Goal: Task Accomplishment & Management: Complete application form

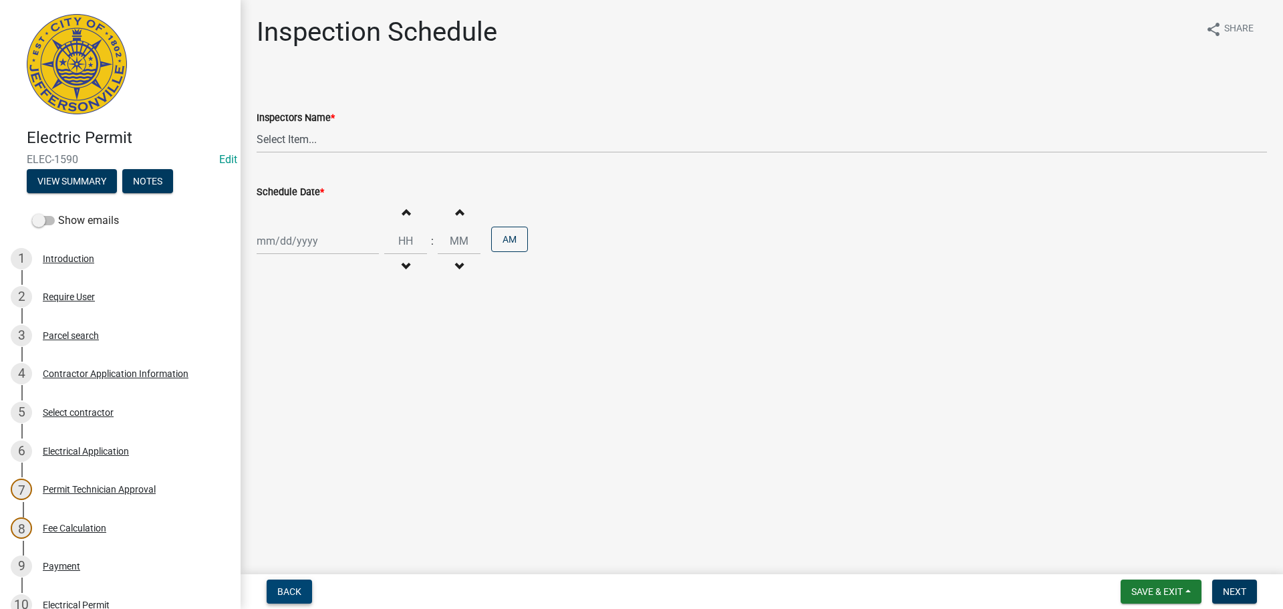
click at [281, 592] on span "Back" at bounding box center [289, 591] width 24 height 11
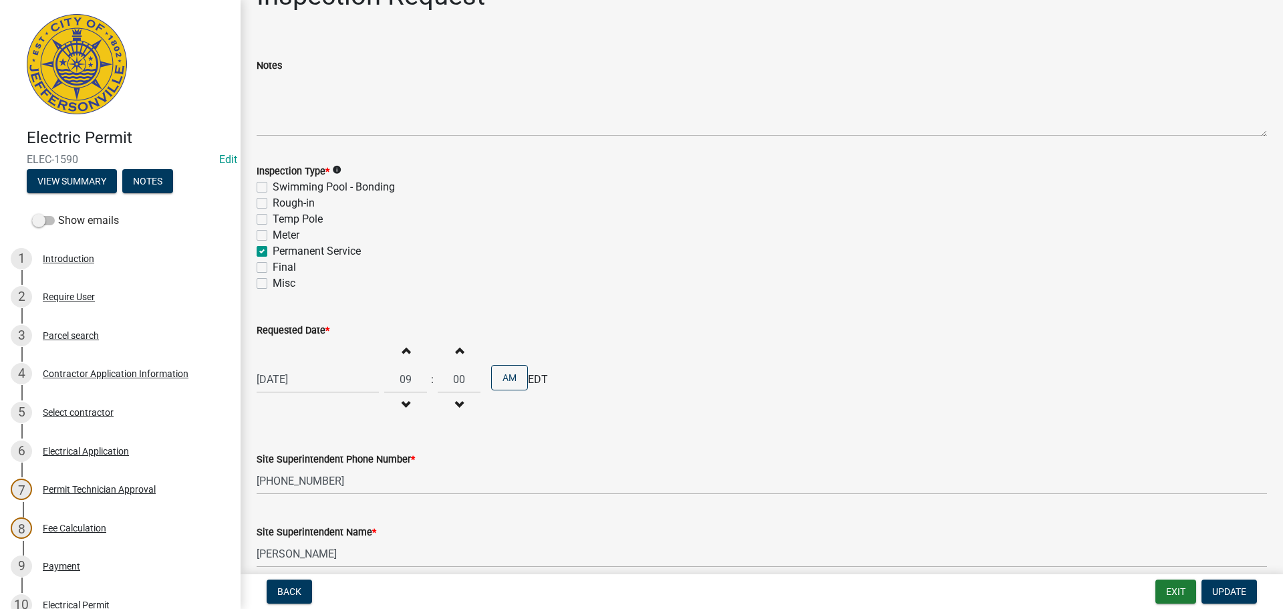
scroll to position [170, 0]
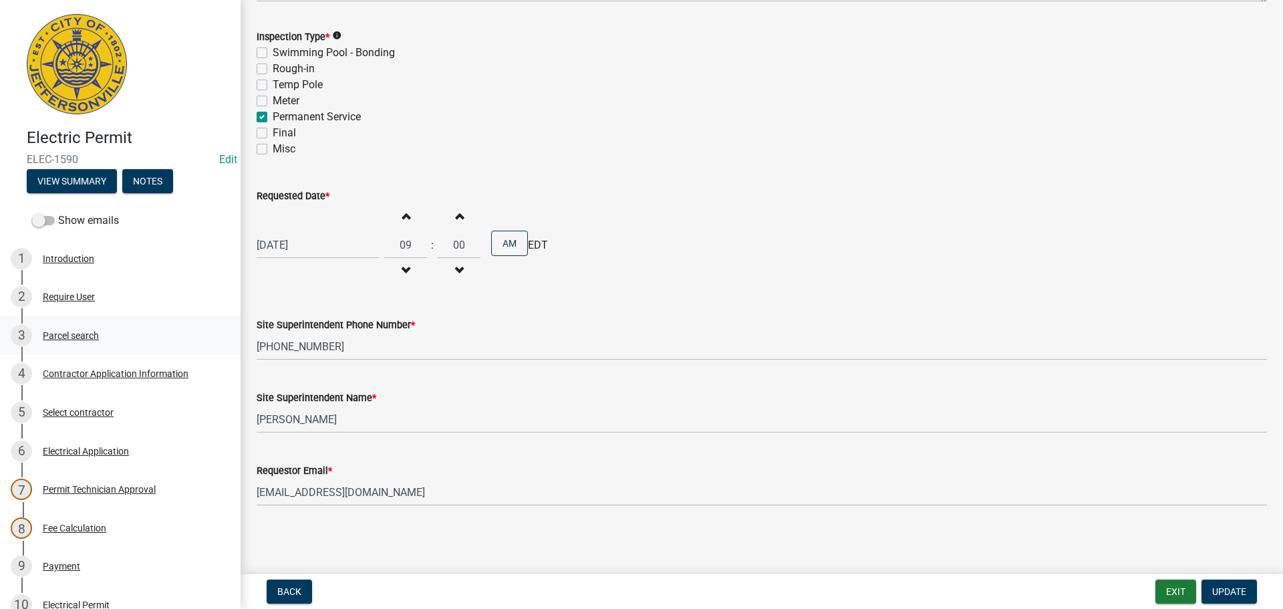
click at [59, 338] on div "Parcel search" at bounding box center [71, 335] width 56 height 9
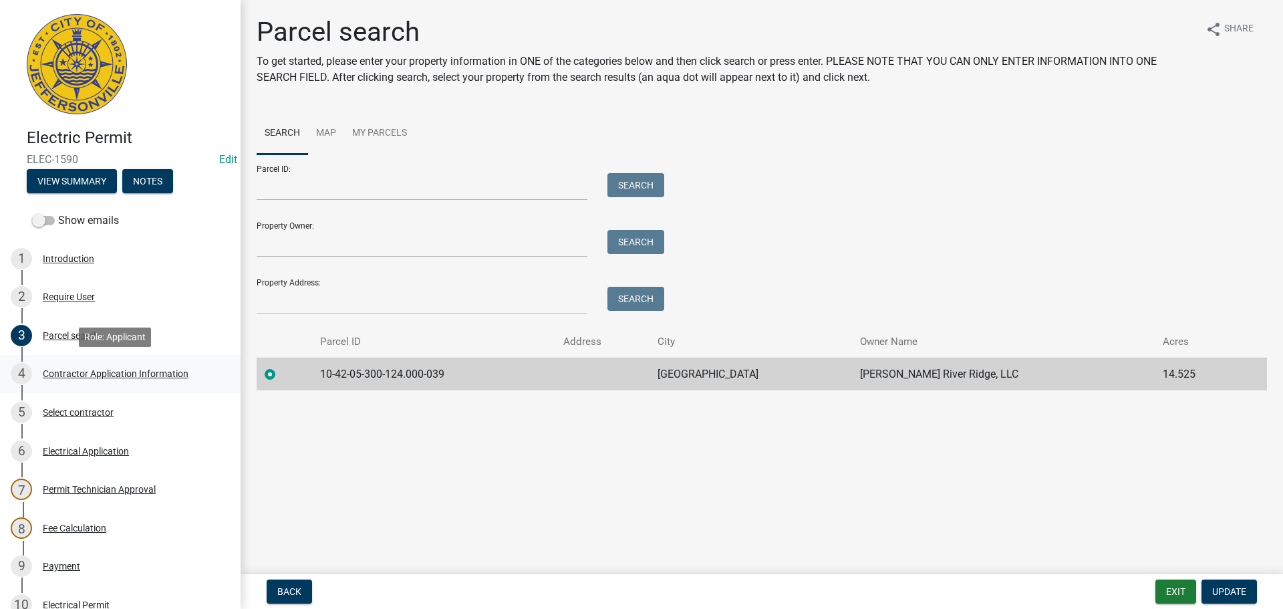
click at [86, 373] on div "Contractor Application Information" at bounding box center [116, 373] width 146 height 9
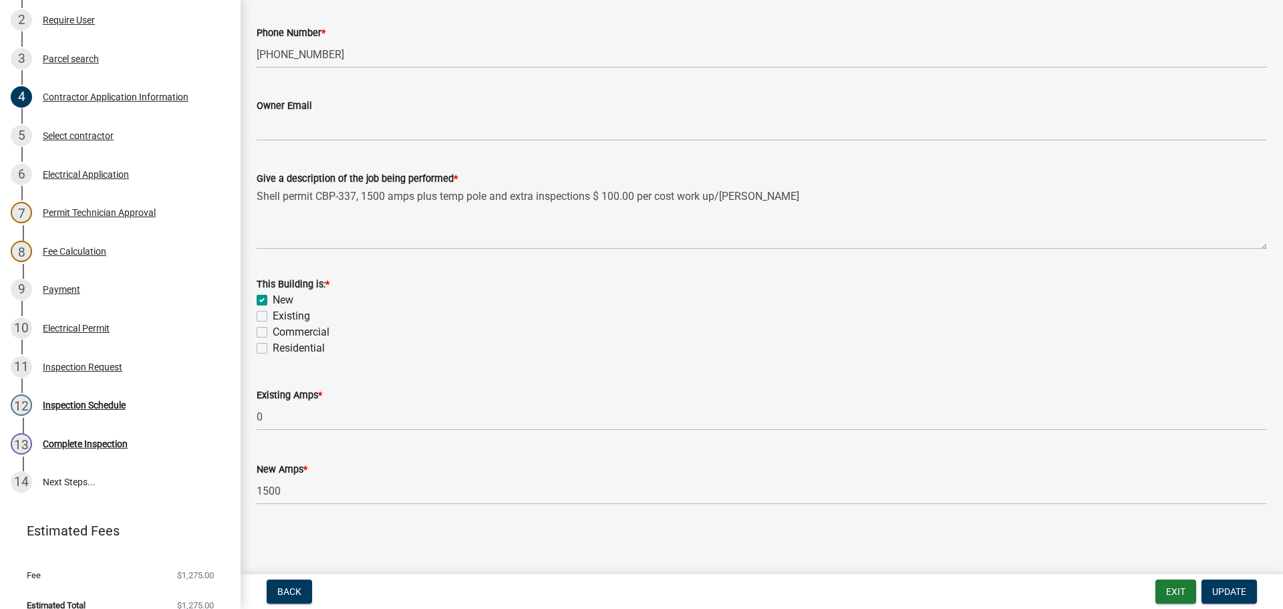
scroll to position [293, 0]
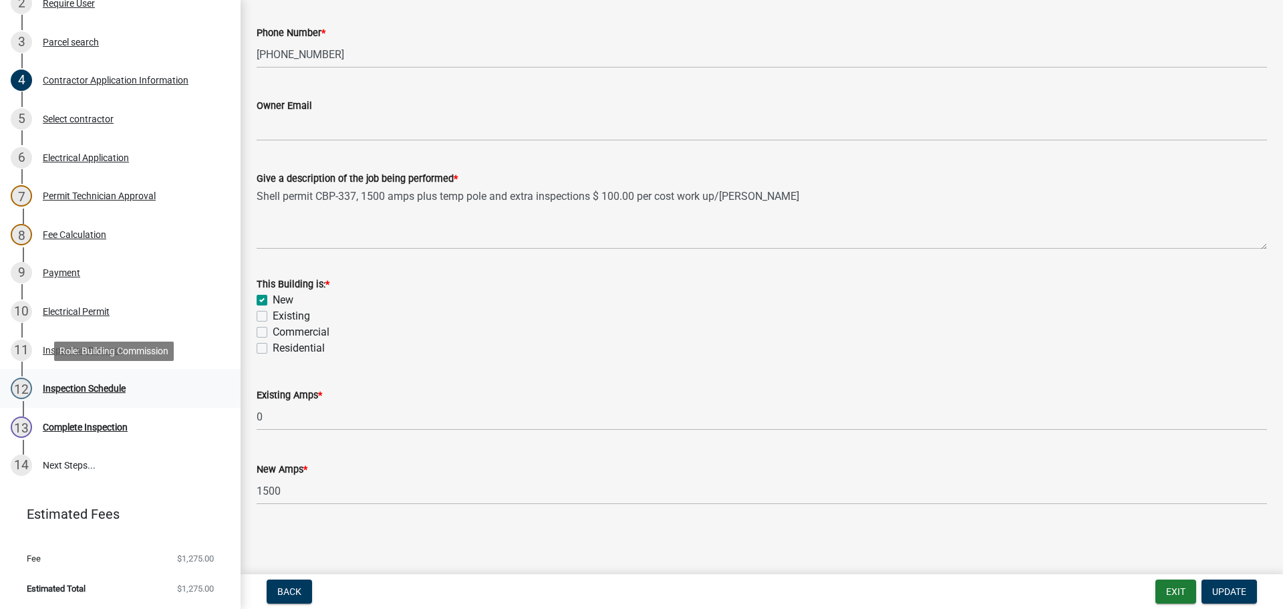
click at [64, 386] on div "Inspection Schedule" at bounding box center [84, 387] width 83 height 9
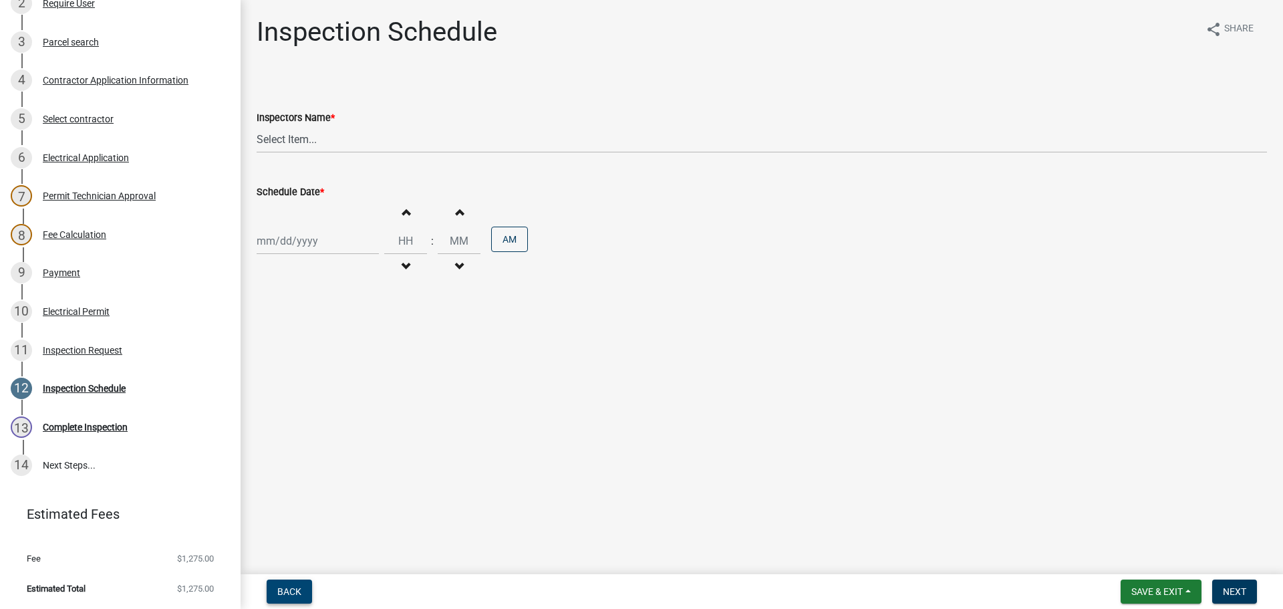
click at [282, 587] on span "Back" at bounding box center [289, 591] width 24 height 11
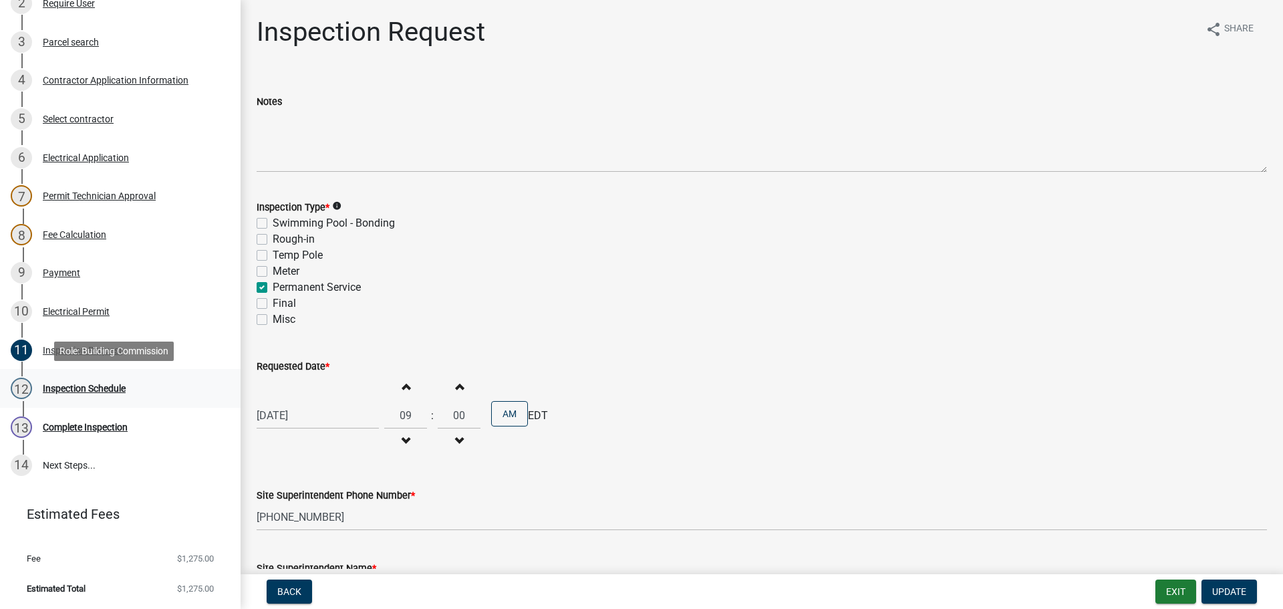
click at [65, 389] on div "Inspection Schedule" at bounding box center [84, 387] width 83 height 9
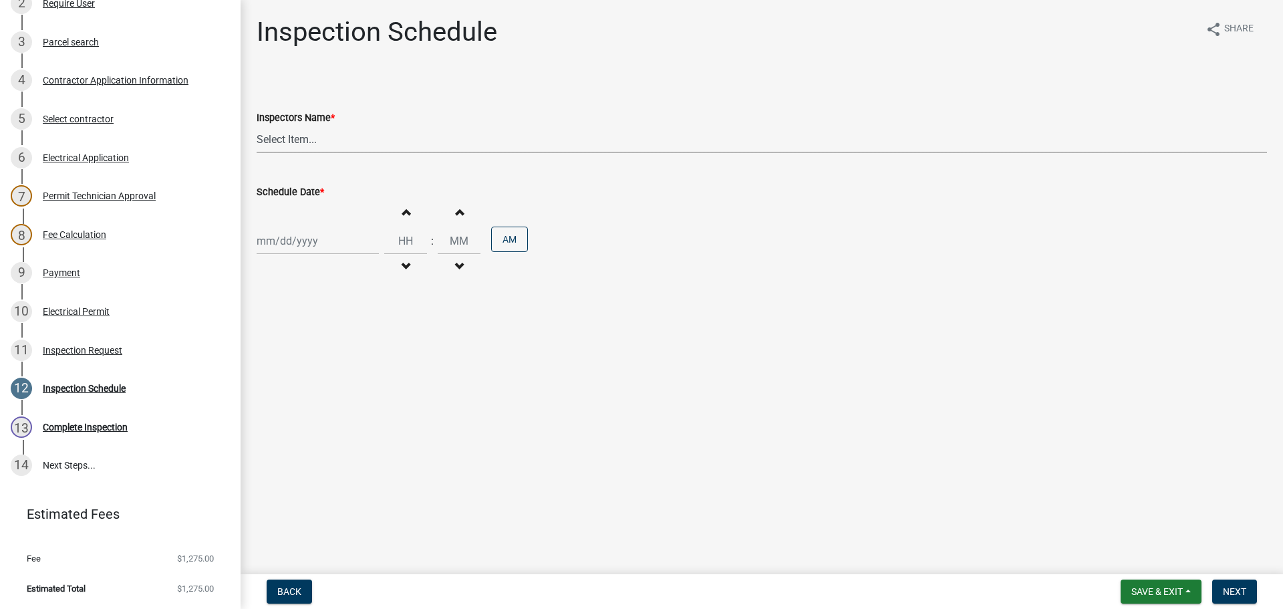
click at [281, 135] on select "Select Item... [PERSON_NAME] ([PERSON_NAME]) [PERSON_NAME] ([PERSON_NAME]) mkru…" at bounding box center [762, 139] width 1010 height 27
select select "fdb3bcc6-ce93-4663-8a18-5c08884dd177"
click at [257, 126] on select "Select Item... [PERSON_NAME] ([PERSON_NAME]) [PERSON_NAME] ([PERSON_NAME]) mkru…" at bounding box center [762, 139] width 1010 height 27
click at [277, 242] on div at bounding box center [318, 240] width 122 height 27
select select "8"
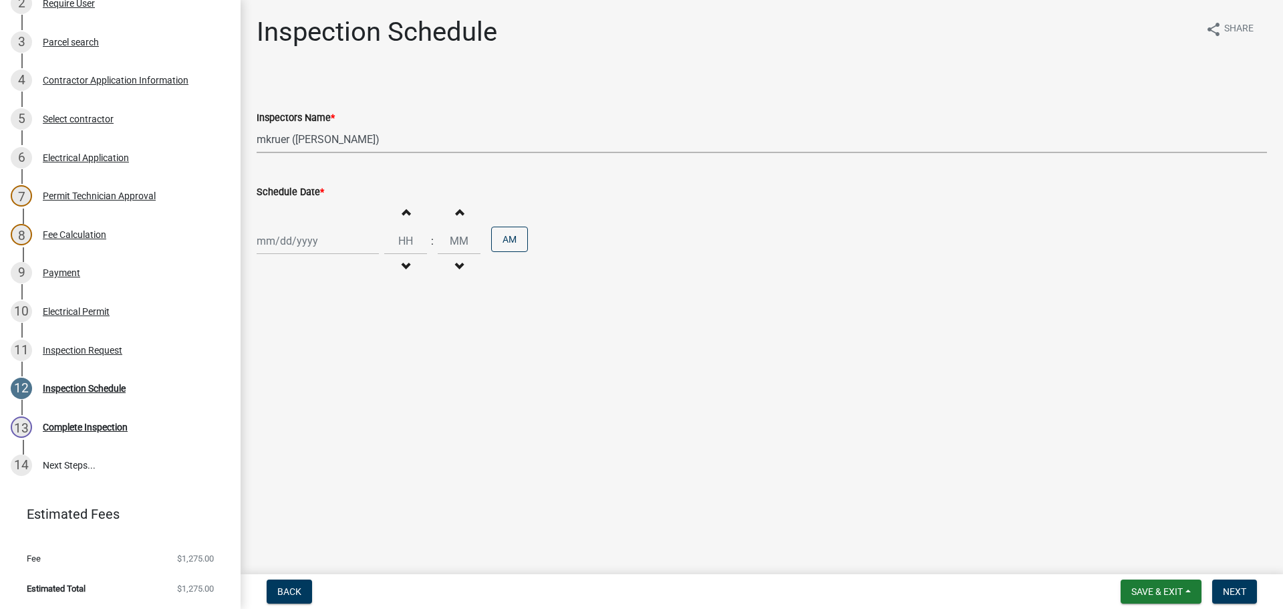
select select "2025"
click at [313, 353] on div "13" at bounding box center [312, 354] width 21 height 21
type input "08/13/2025"
click at [1237, 588] on span "Next" at bounding box center [1234, 591] width 23 height 11
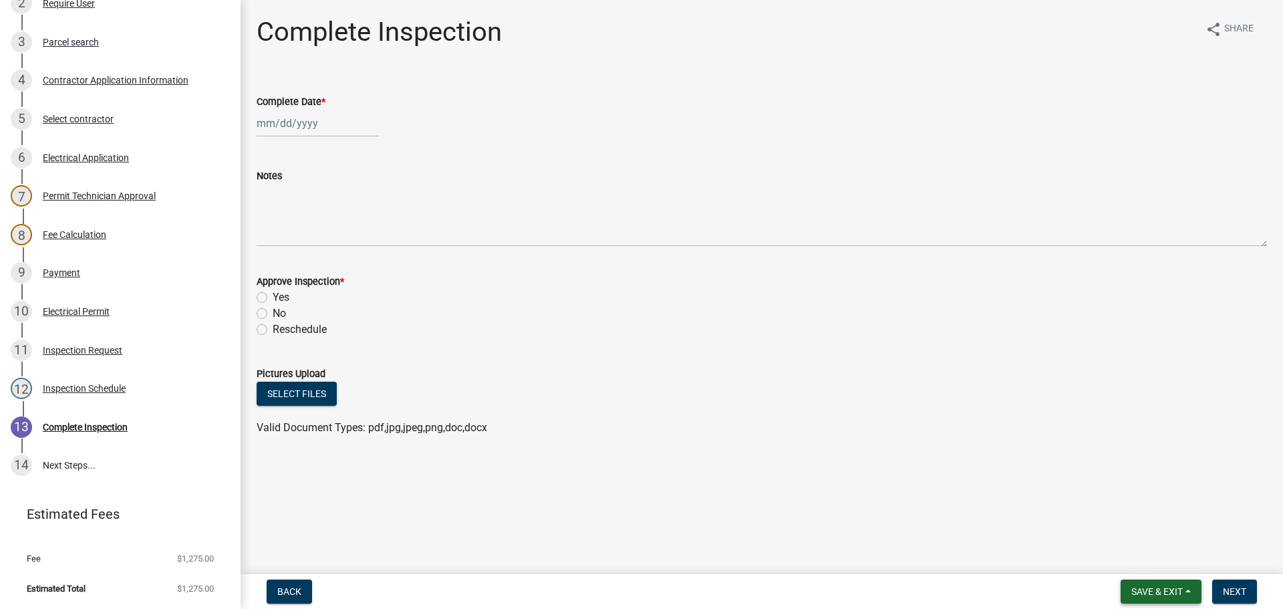
click at [1150, 586] on span "Save & Exit" at bounding box center [1156, 591] width 51 height 11
click at [1150, 564] on button "Save & Exit" at bounding box center [1147, 556] width 107 height 32
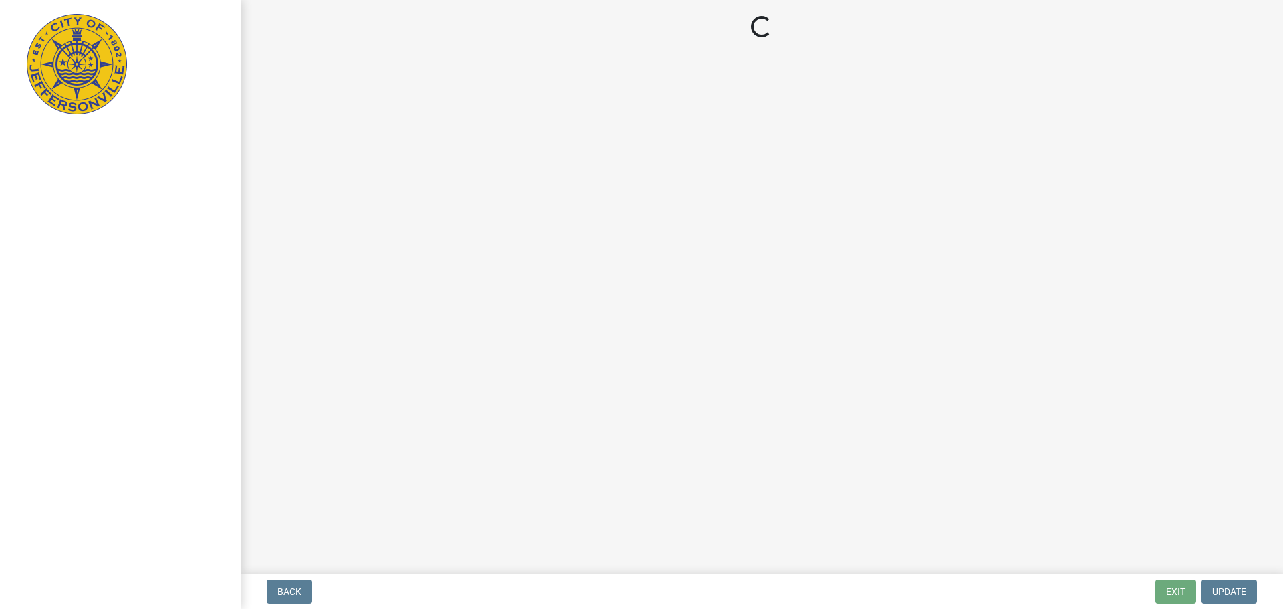
select select "3: 3"
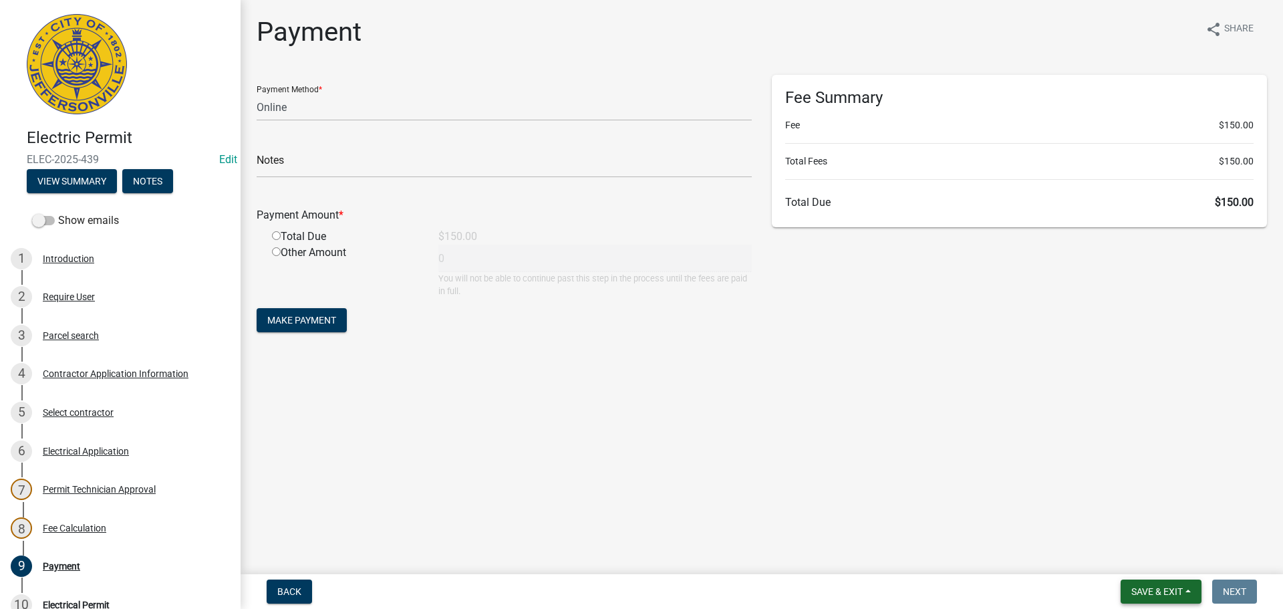
click at [1152, 590] on span "Save & Exit" at bounding box center [1156, 591] width 51 height 11
click at [1145, 559] on button "Save & Exit" at bounding box center [1147, 556] width 107 height 32
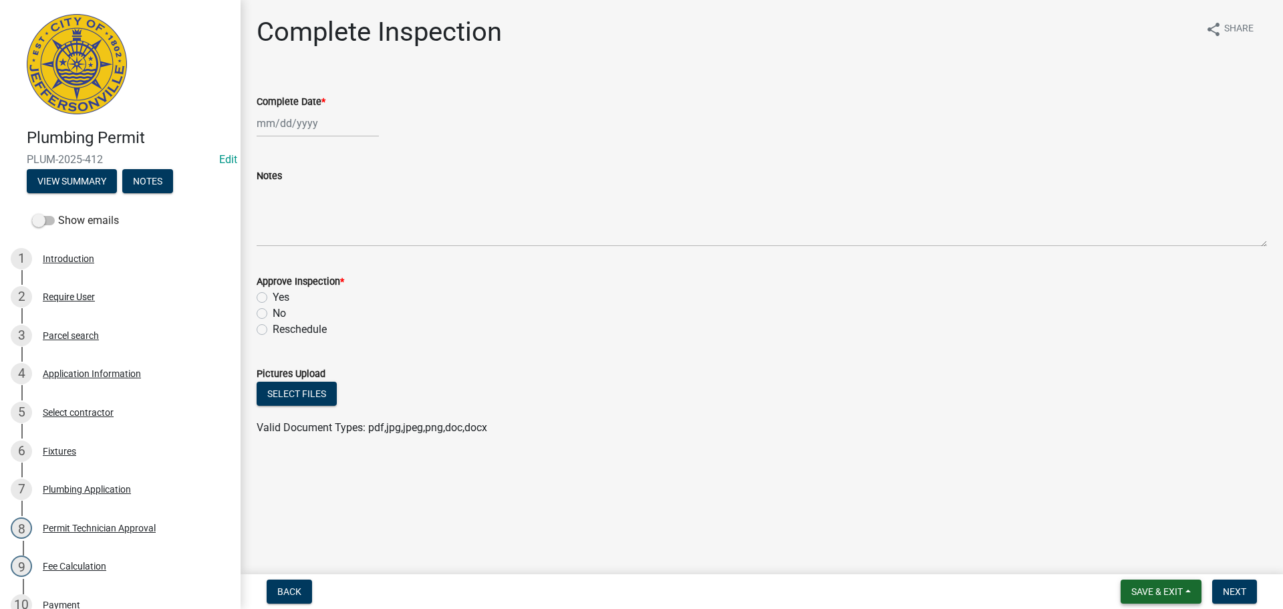
click at [1133, 588] on span "Save & Exit" at bounding box center [1156, 591] width 51 height 11
click at [1124, 558] on button "Save & Exit" at bounding box center [1147, 556] width 107 height 32
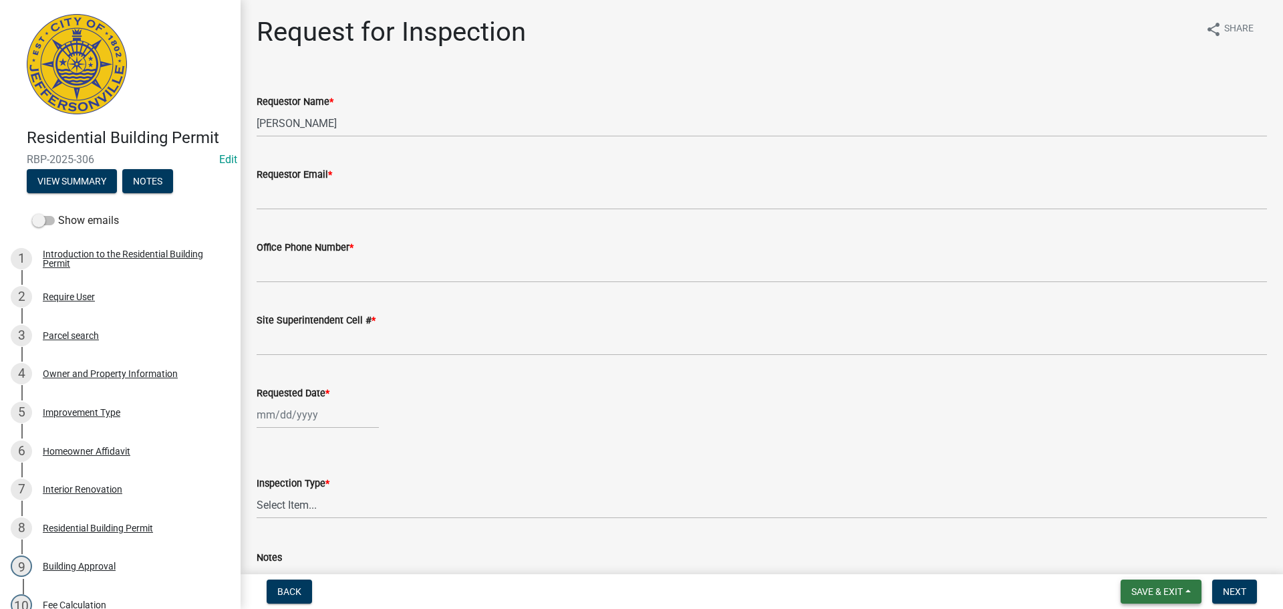
click at [1156, 593] on span "Save & Exit" at bounding box center [1156, 591] width 51 height 11
click at [1155, 566] on button "Save & Exit" at bounding box center [1147, 556] width 107 height 32
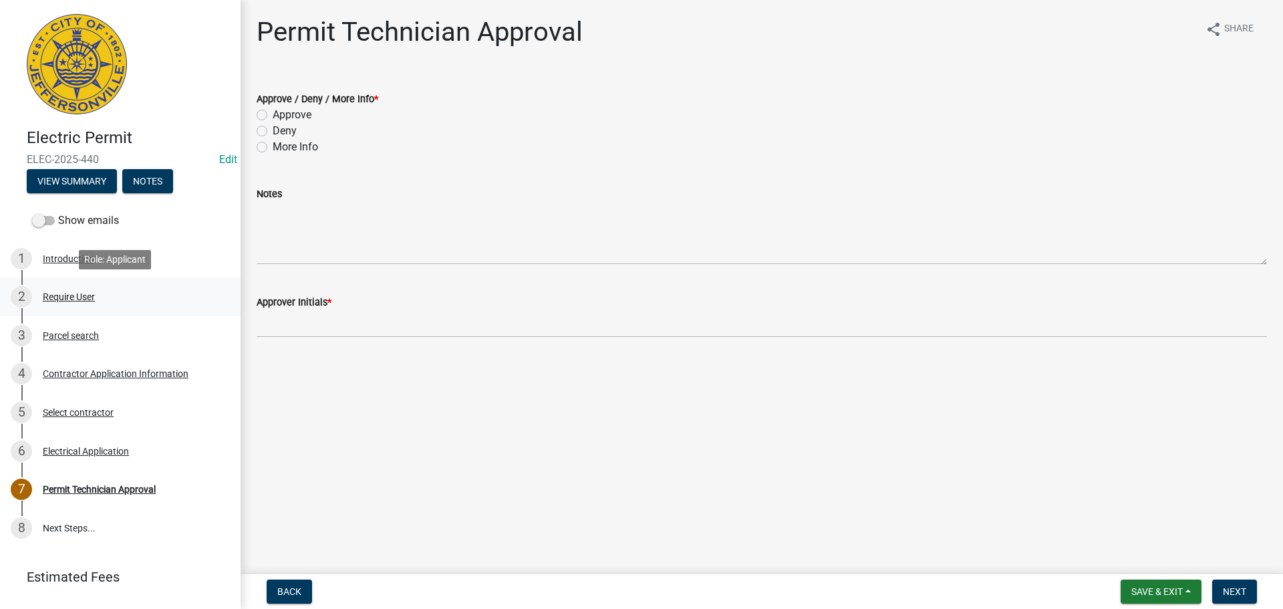
click at [61, 293] on div "Require User" at bounding box center [69, 296] width 52 height 9
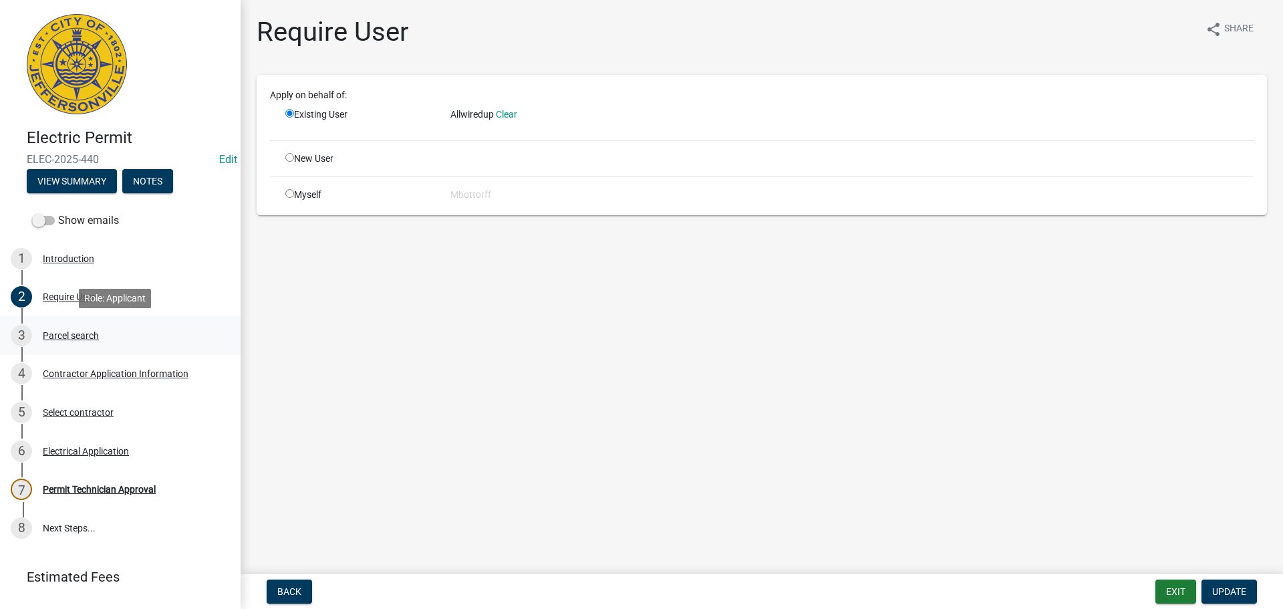
click at [63, 335] on div "Parcel search" at bounding box center [71, 335] width 56 height 9
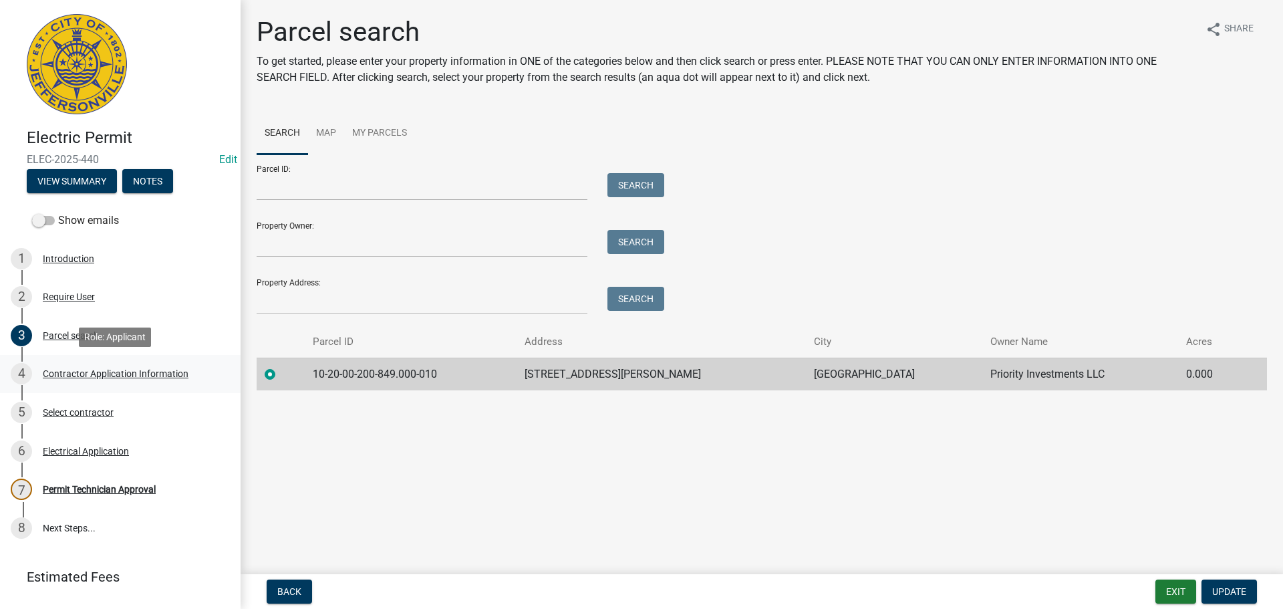
click at [97, 373] on div "Contractor Application Information" at bounding box center [116, 373] width 146 height 9
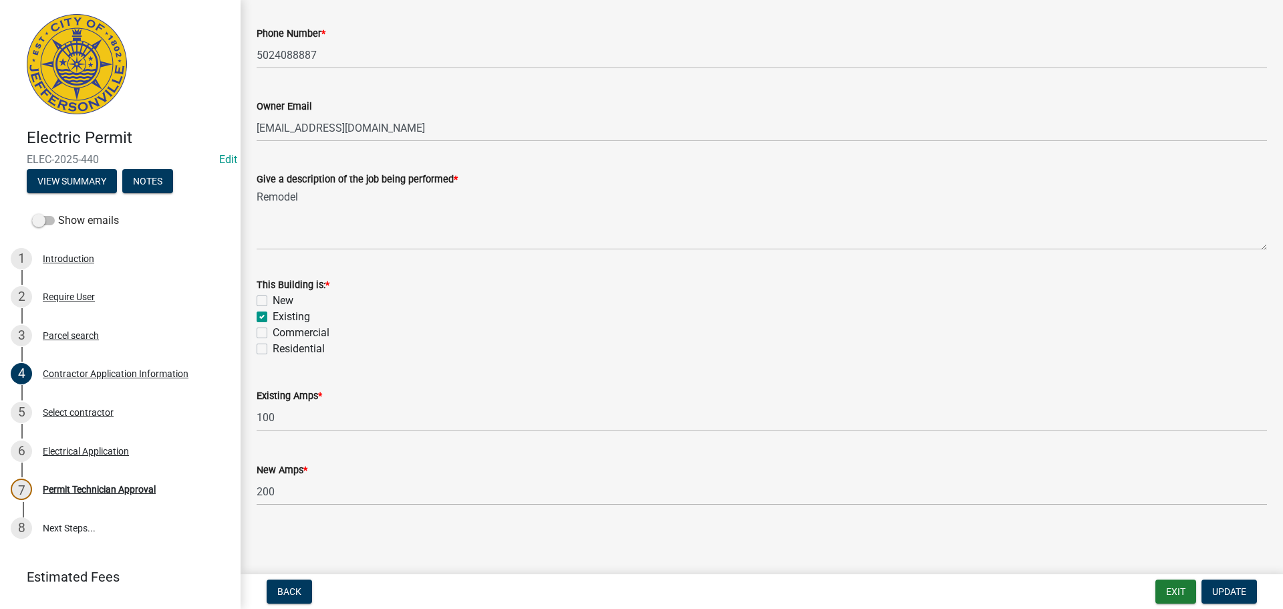
scroll to position [539, 0]
click at [273, 351] on label "Residential" at bounding box center [299, 348] width 52 height 16
click at [273, 349] on input "Residential" at bounding box center [277, 344] width 9 height 9
checkbox input "true"
checkbox input "false"
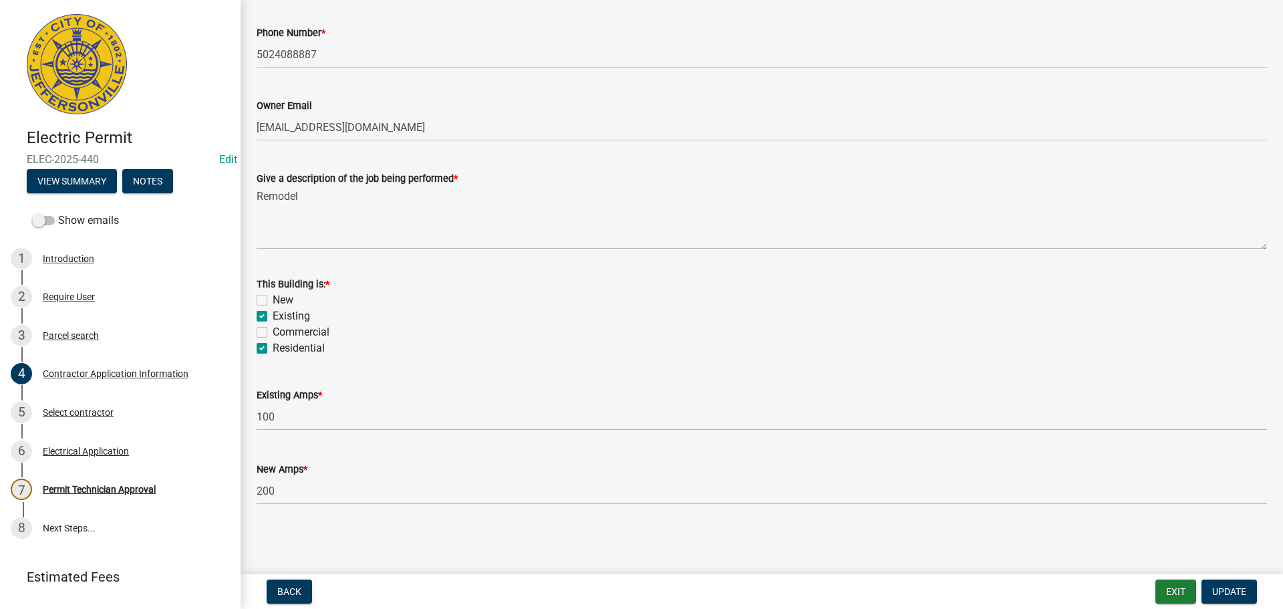
checkbox input "true"
checkbox input "false"
checkbox input "true"
click at [1230, 587] on span "Update" at bounding box center [1229, 591] width 34 height 11
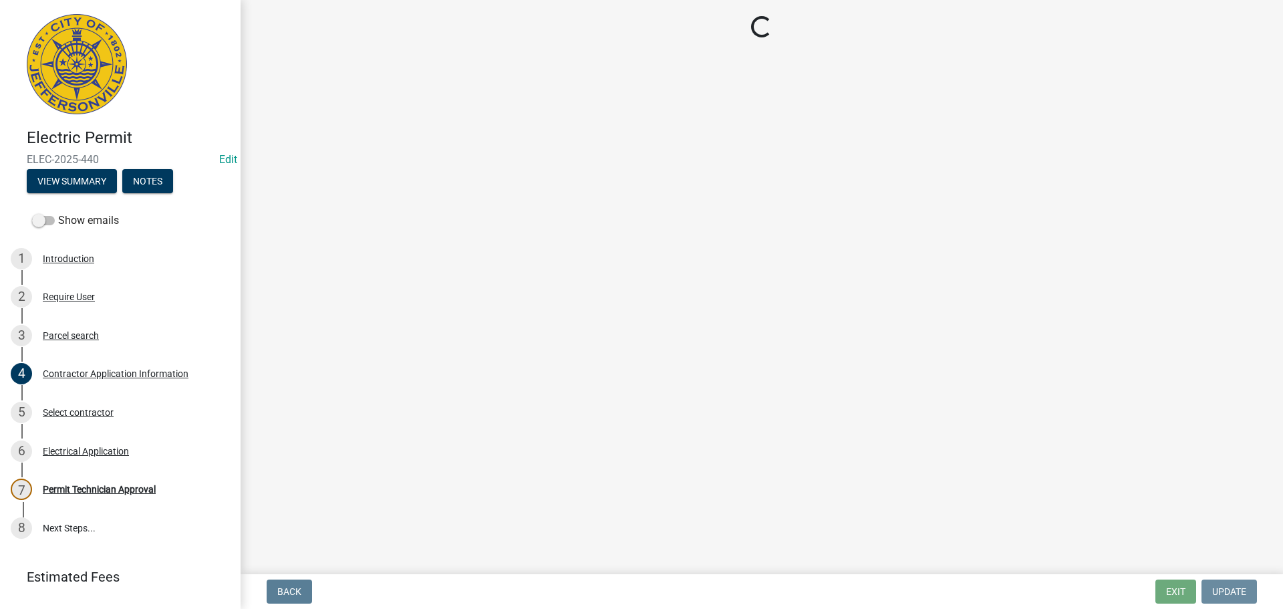
scroll to position [0, 0]
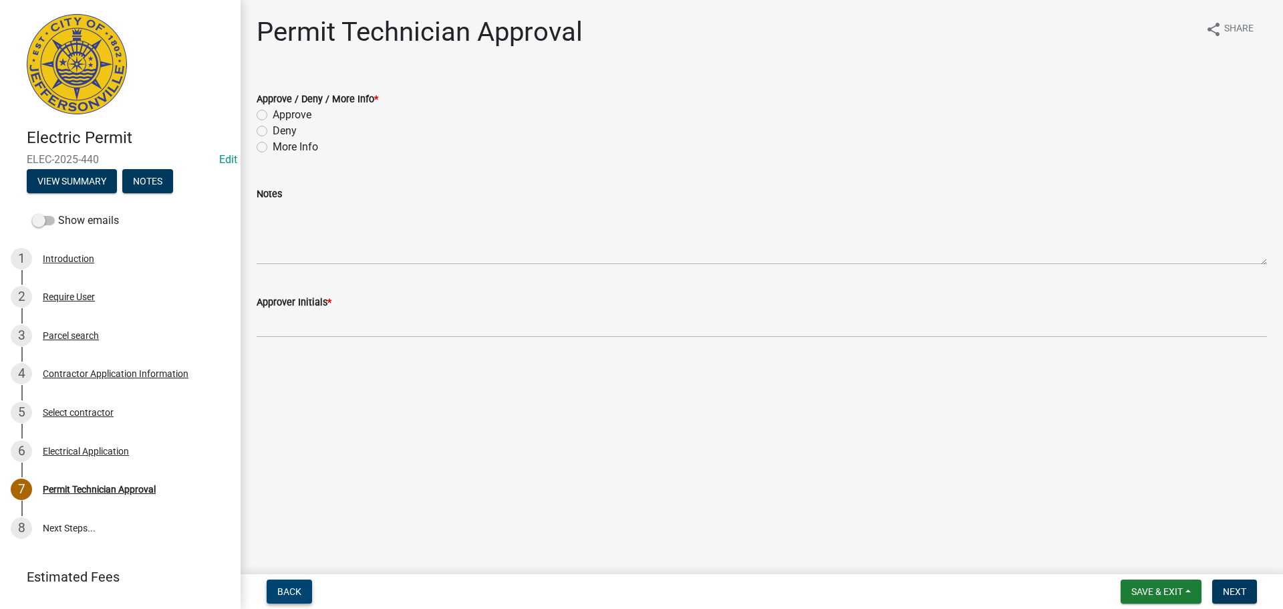
click at [298, 586] on span "Back" at bounding box center [289, 591] width 24 height 11
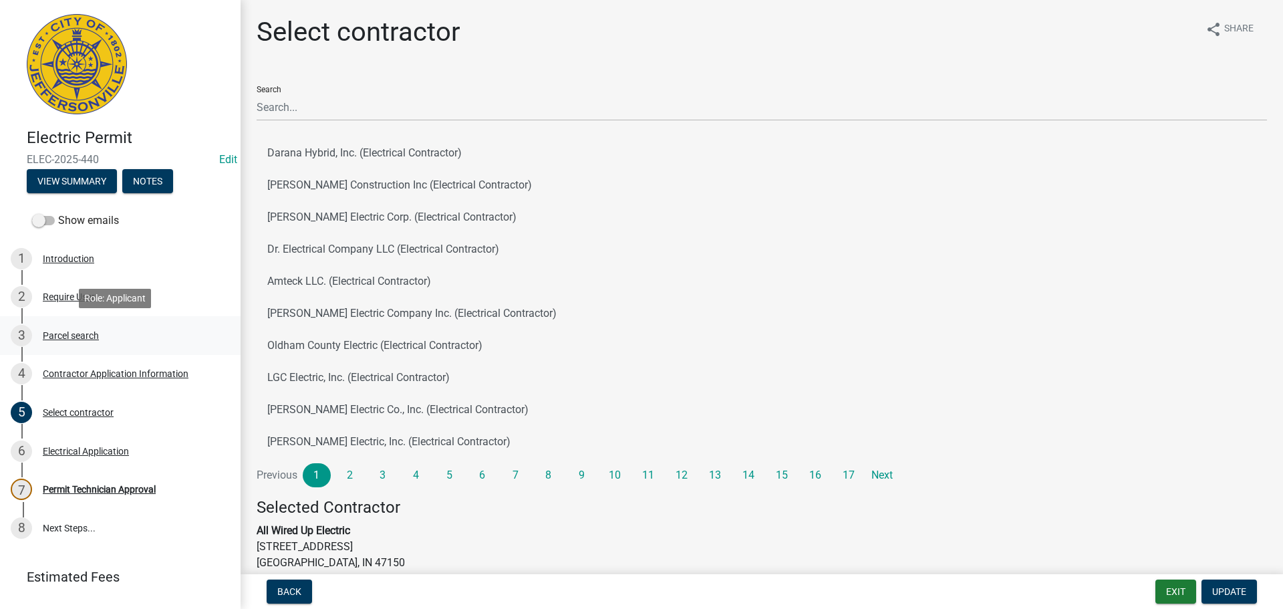
click at [77, 331] on div "Parcel search" at bounding box center [71, 335] width 56 height 9
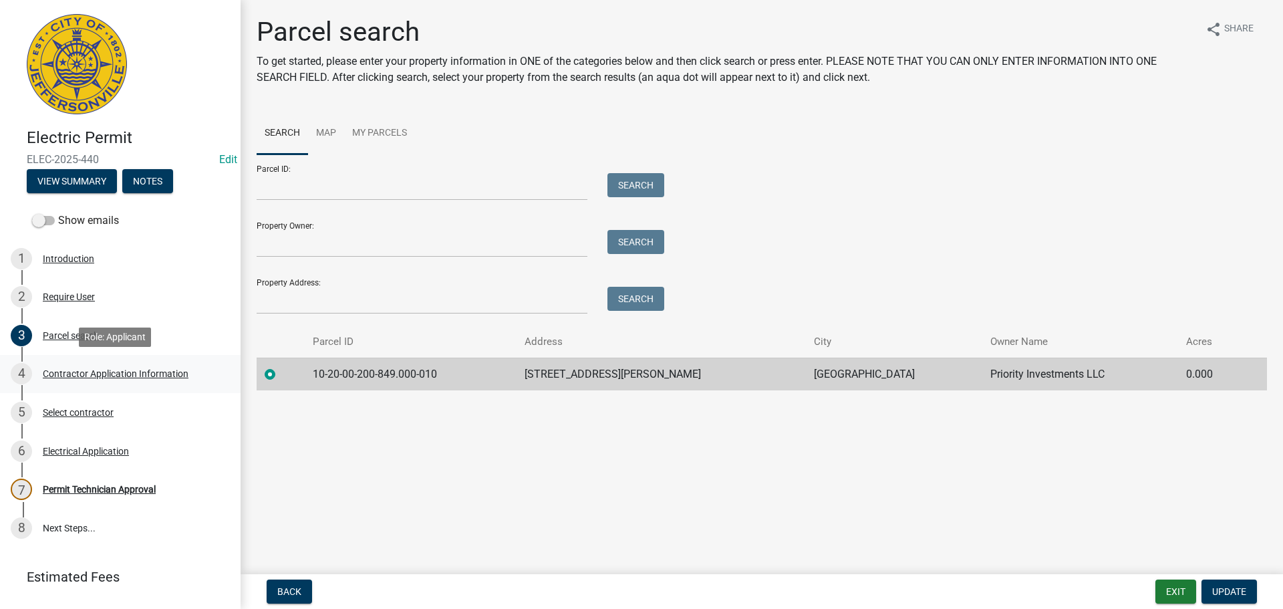
click at [80, 369] on div "Contractor Application Information" at bounding box center [116, 373] width 146 height 9
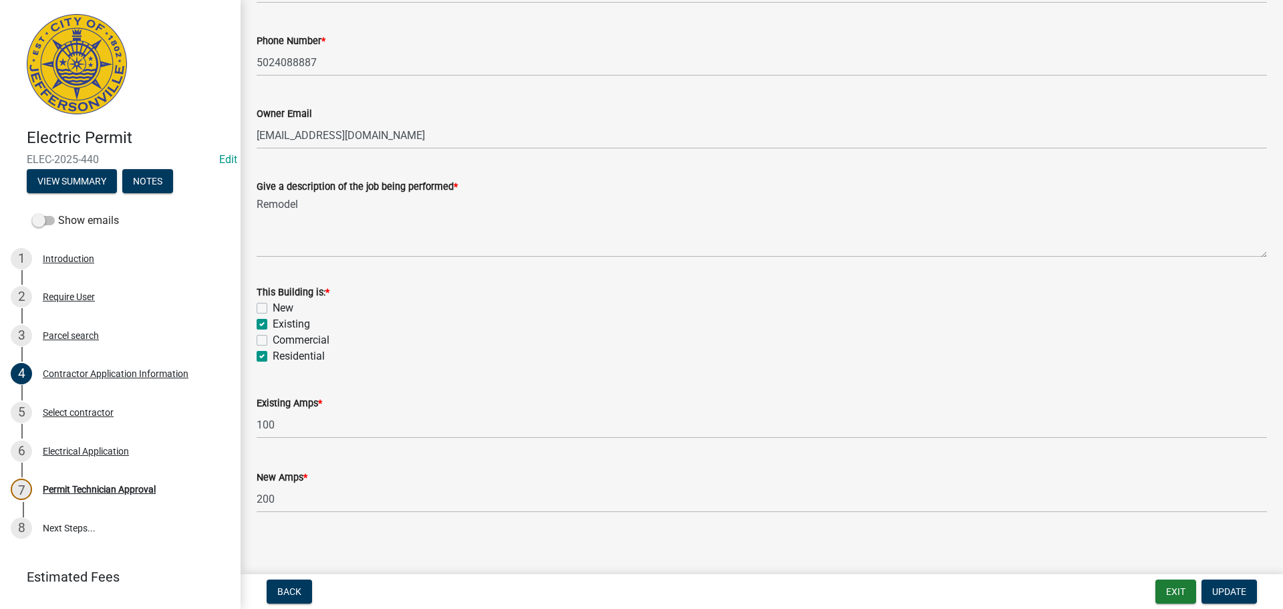
scroll to position [539, 0]
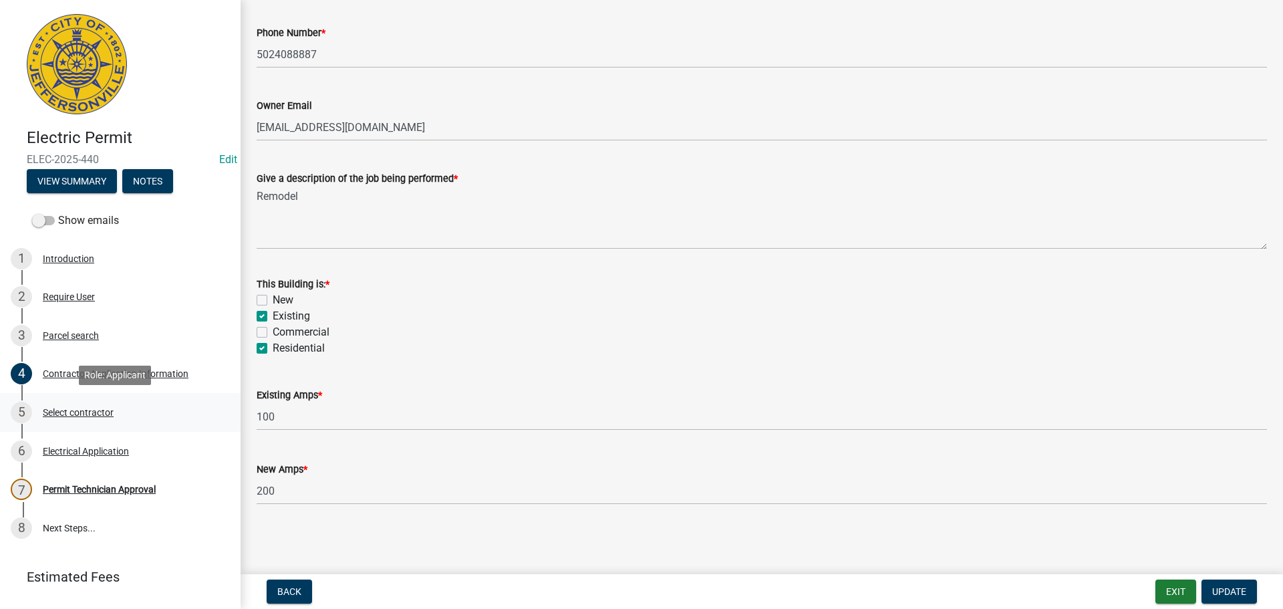
click at [72, 413] on div "Select contractor" at bounding box center [78, 412] width 71 height 9
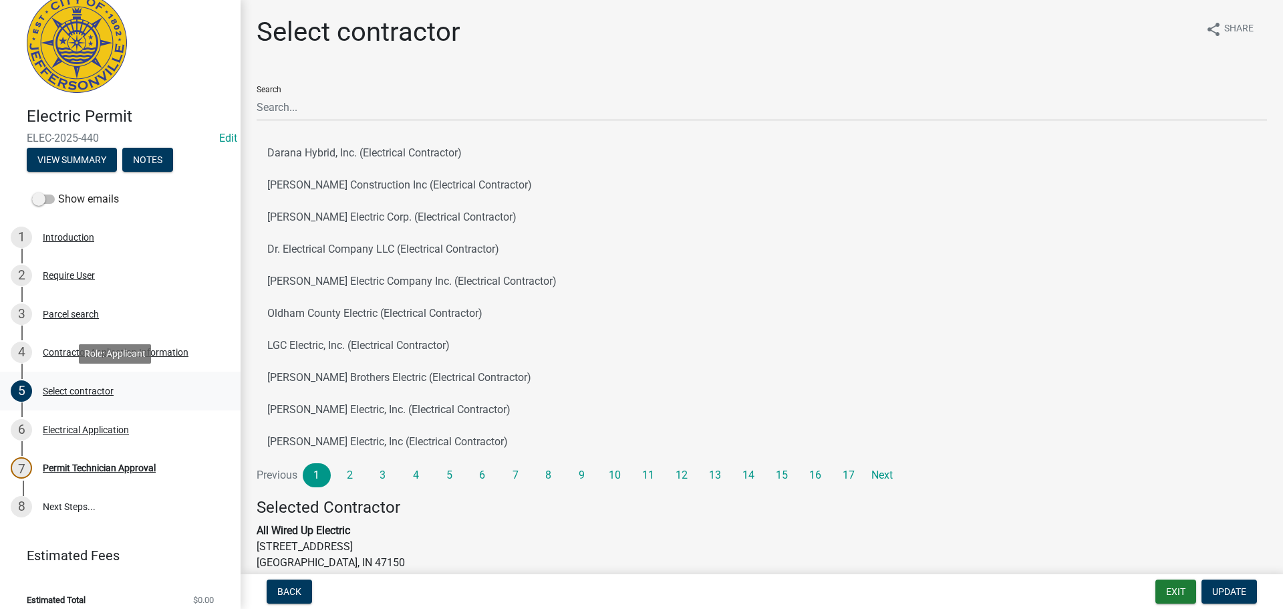
scroll to position [33, 0]
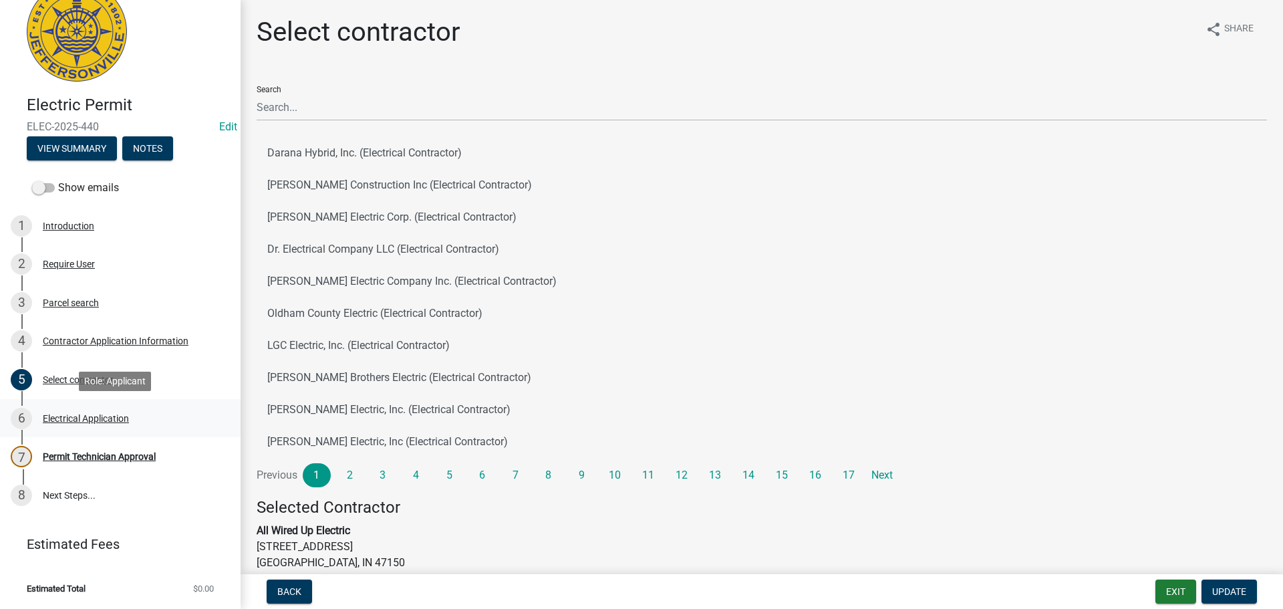
click at [75, 417] on div "Electrical Application" at bounding box center [86, 418] width 86 height 9
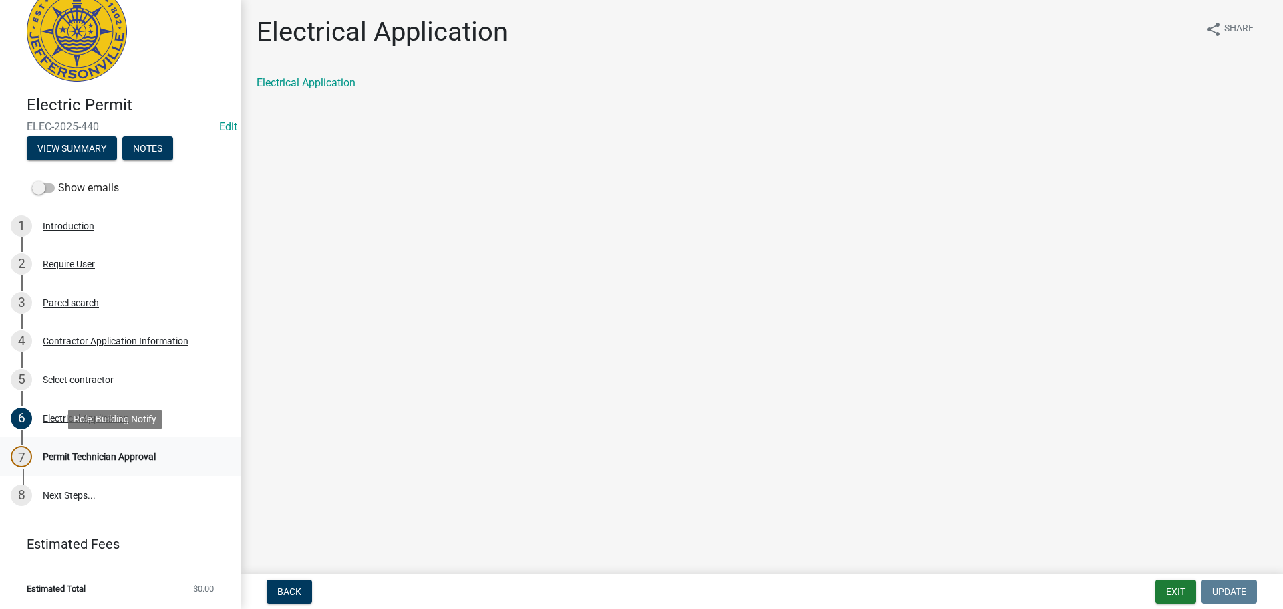
click at [88, 456] on div "Permit Technician Approval" at bounding box center [99, 456] width 113 height 9
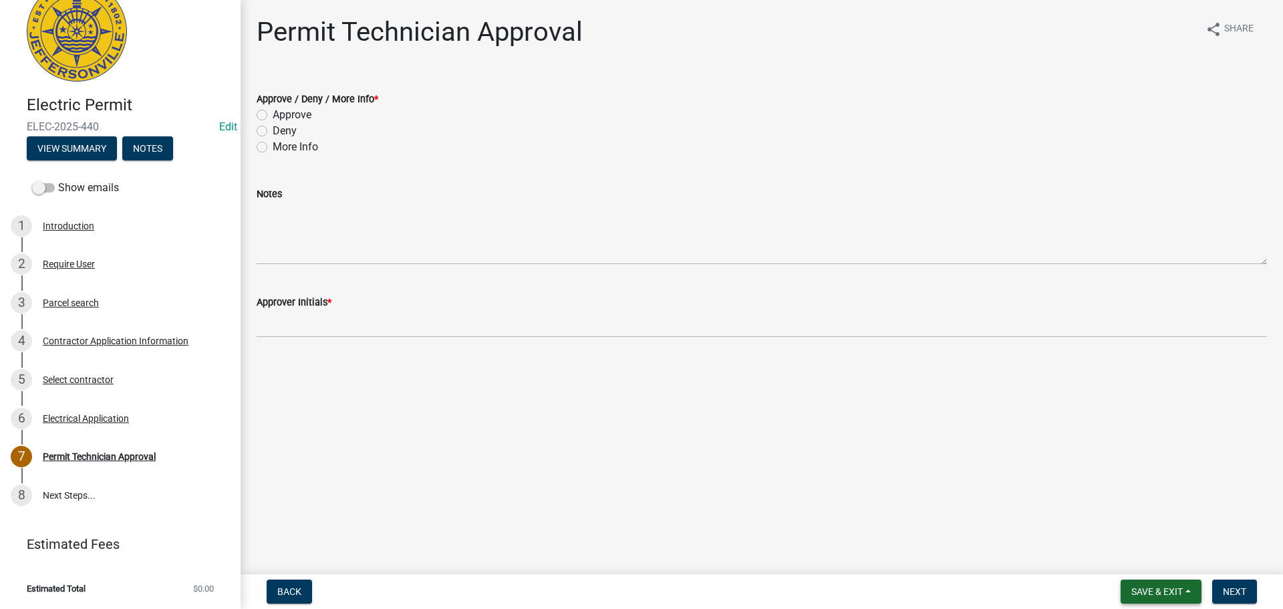
click at [1145, 584] on button "Save & Exit" at bounding box center [1160, 591] width 81 height 24
click at [1139, 558] on button "Save & Exit" at bounding box center [1147, 556] width 107 height 32
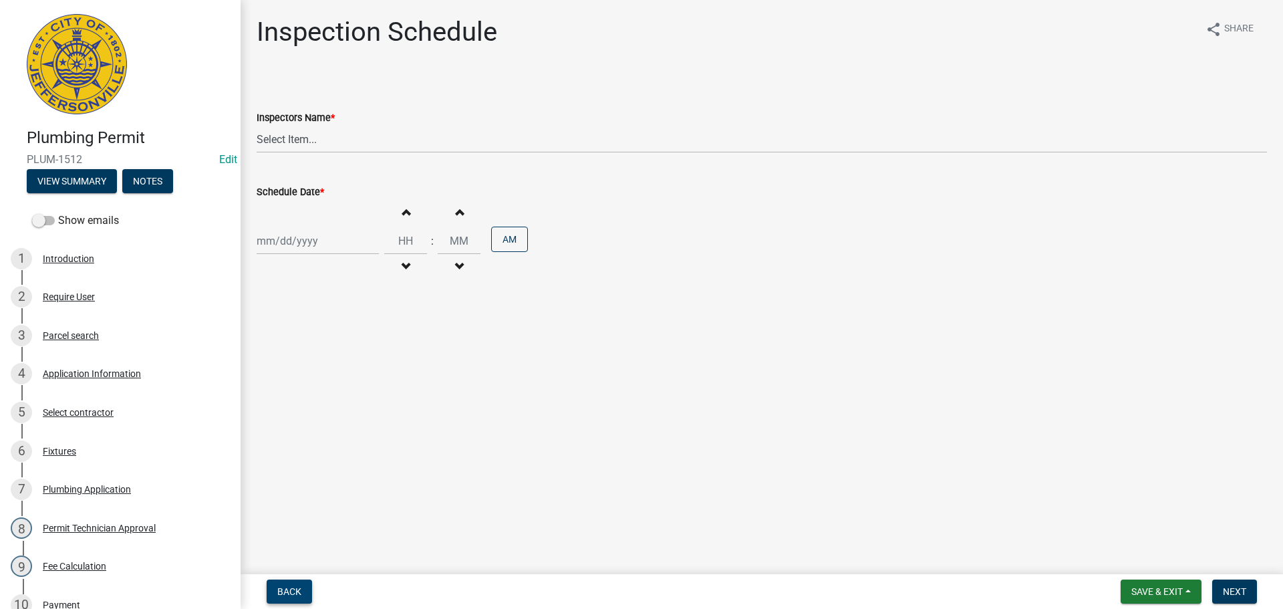
click at [293, 585] on button "Back" at bounding box center [289, 591] width 45 height 24
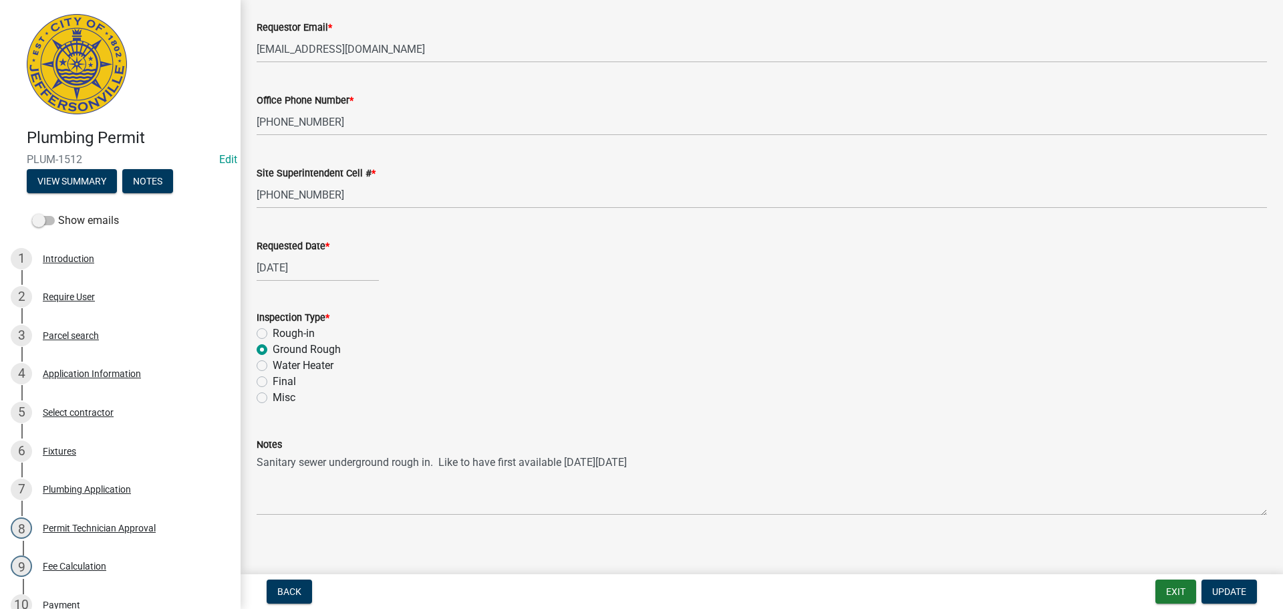
scroll to position [156, 0]
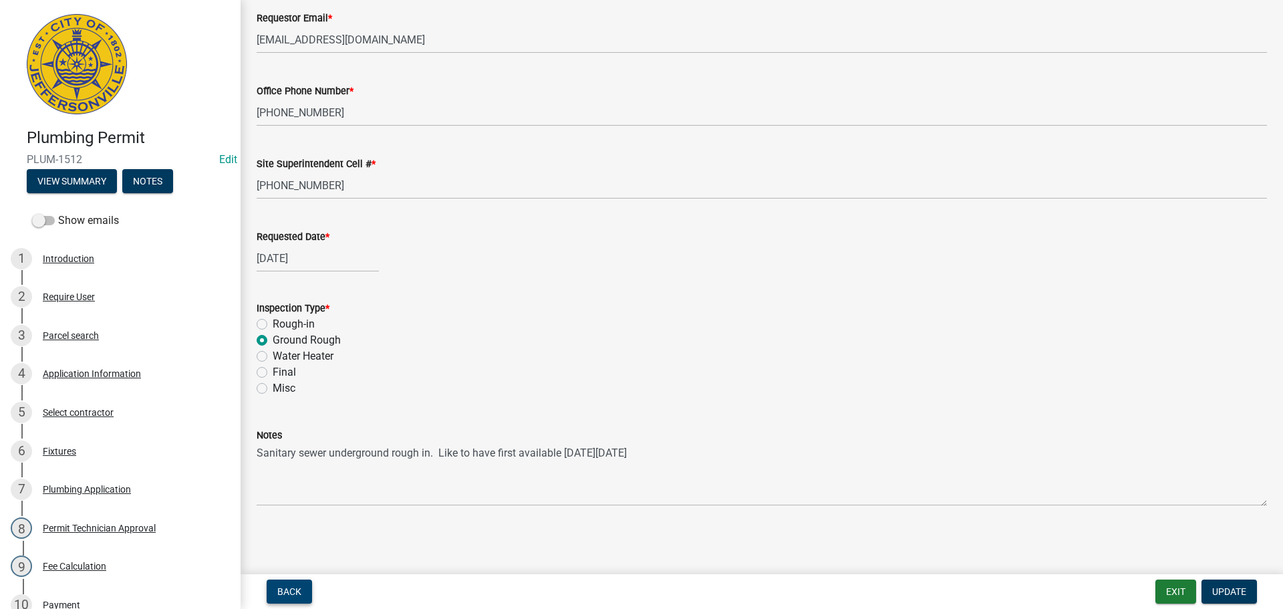
click at [291, 593] on span "Back" at bounding box center [289, 591] width 24 height 11
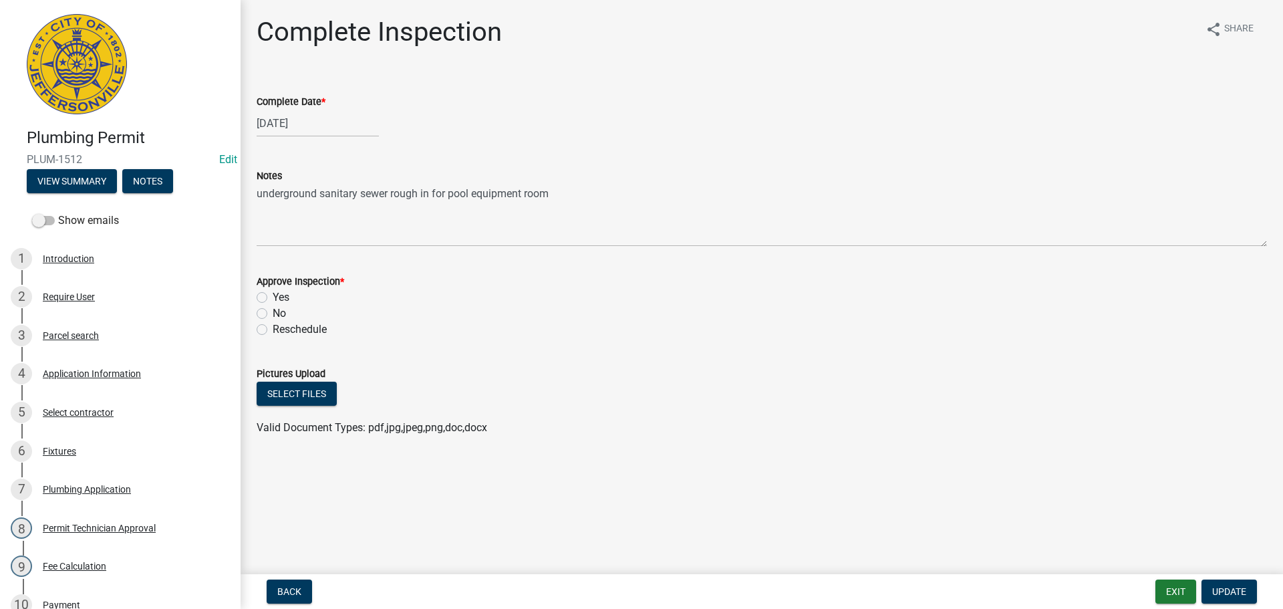
scroll to position [332, 0]
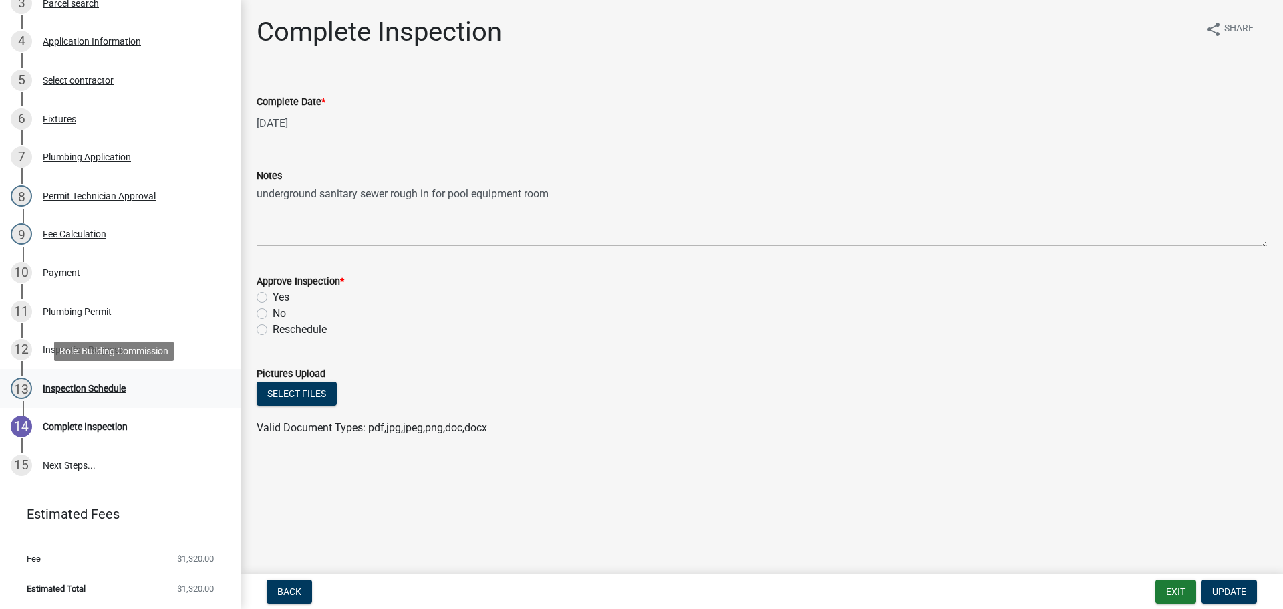
click at [94, 388] on div "Inspection Schedule" at bounding box center [84, 387] width 83 height 9
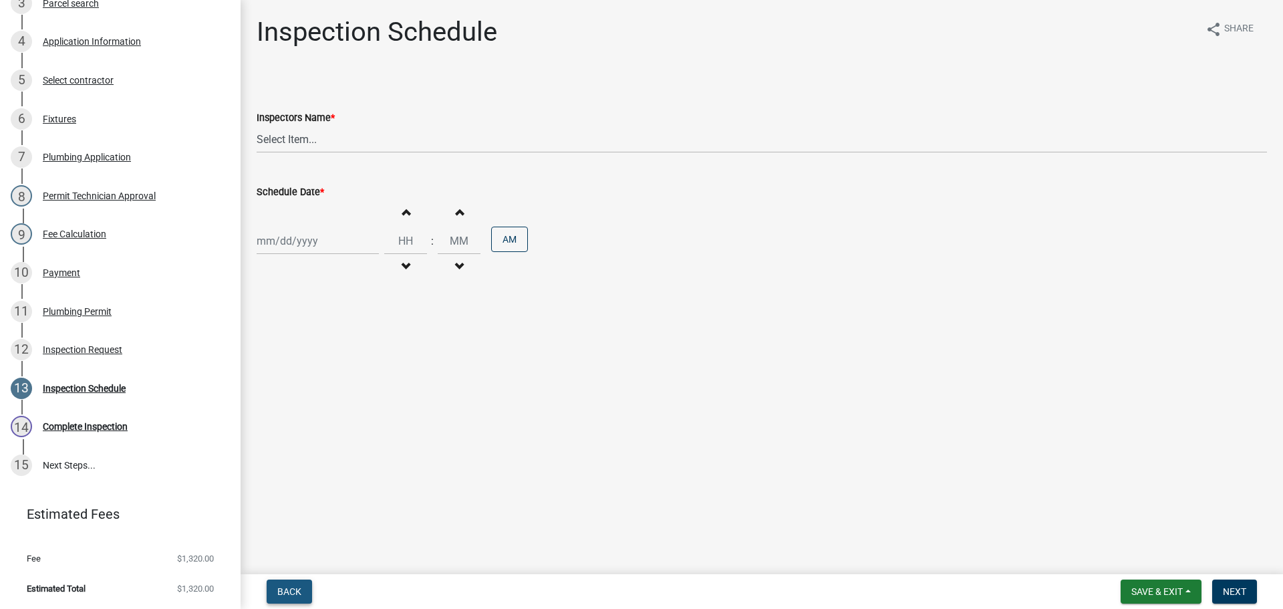
click at [282, 586] on span "Back" at bounding box center [289, 591] width 24 height 11
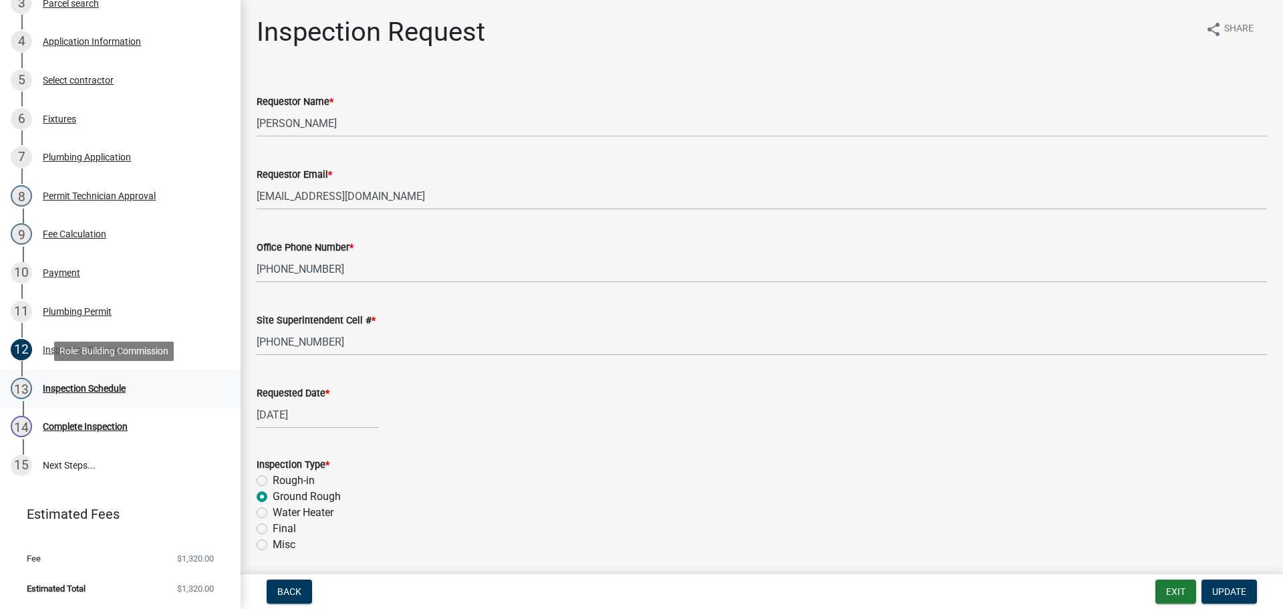
click at [57, 389] on div "Inspection Schedule" at bounding box center [84, 387] width 83 height 9
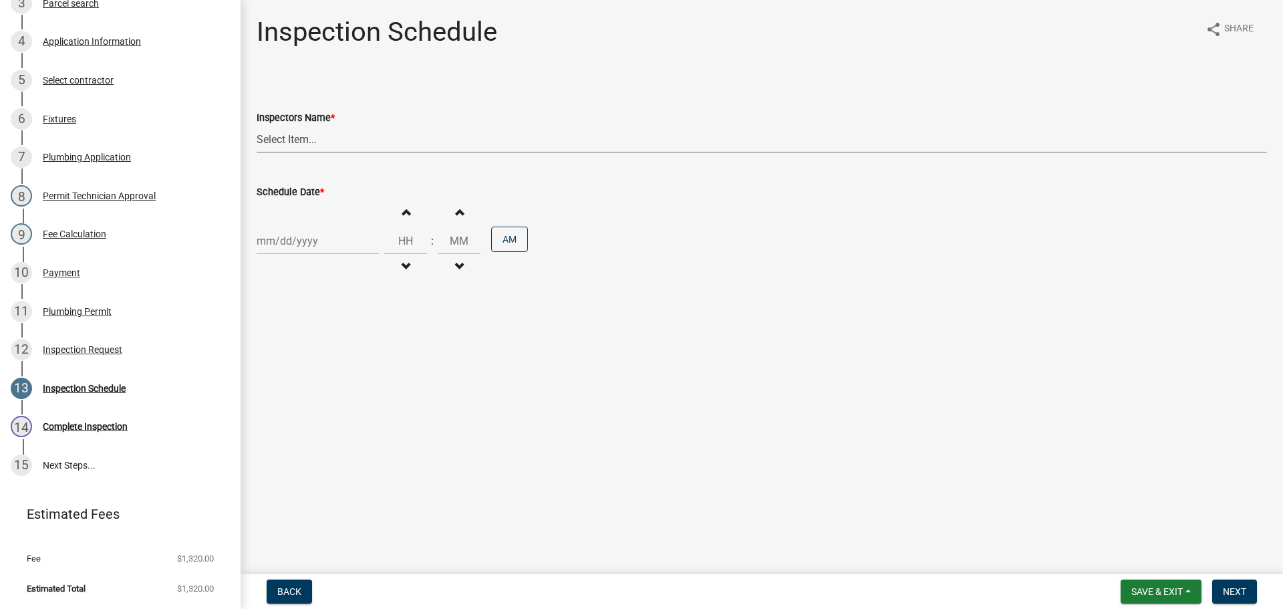
click at [275, 138] on select "Select Item... jramsey (Jeremy Ramsey) MaryFrey (Mary Frey) mkruer (Mike Kruer)…" at bounding box center [762, 139] width 1010 height 27
select select "13c97fbc-c819-4cee-844a-0db3d3c4db95"
click at [257, 126] on select "Select Item... jramsey (Jeremy Ramsey) MaryFrey (Mary Frey) mkruer (Mike Kruer)…" at bounding box center [762, 139] width 1010 height 27
select select "8"
select select "2025"
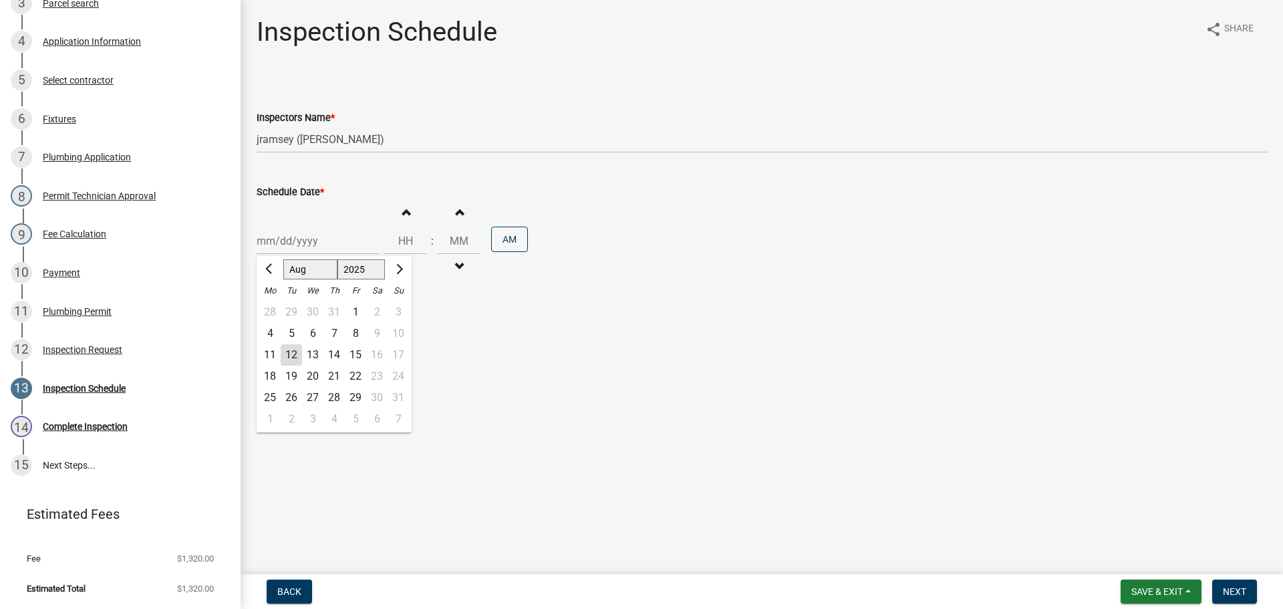
click at [275, 235] on div "Jan Feb Mar Apr May Jun Jul Aug Sep Oct Nov Dec 1525 1526 1527 1528 1529 1530 1…" at bounding box center [318, 240] width 122 height 27
click at [295, 351] on div "12" at bounding box center [291, 354] width 21 height 21
type input "08/12/2025"
click at [1235, 594] on span "Next" at bounding box center [1234, 591] width 23 height 11
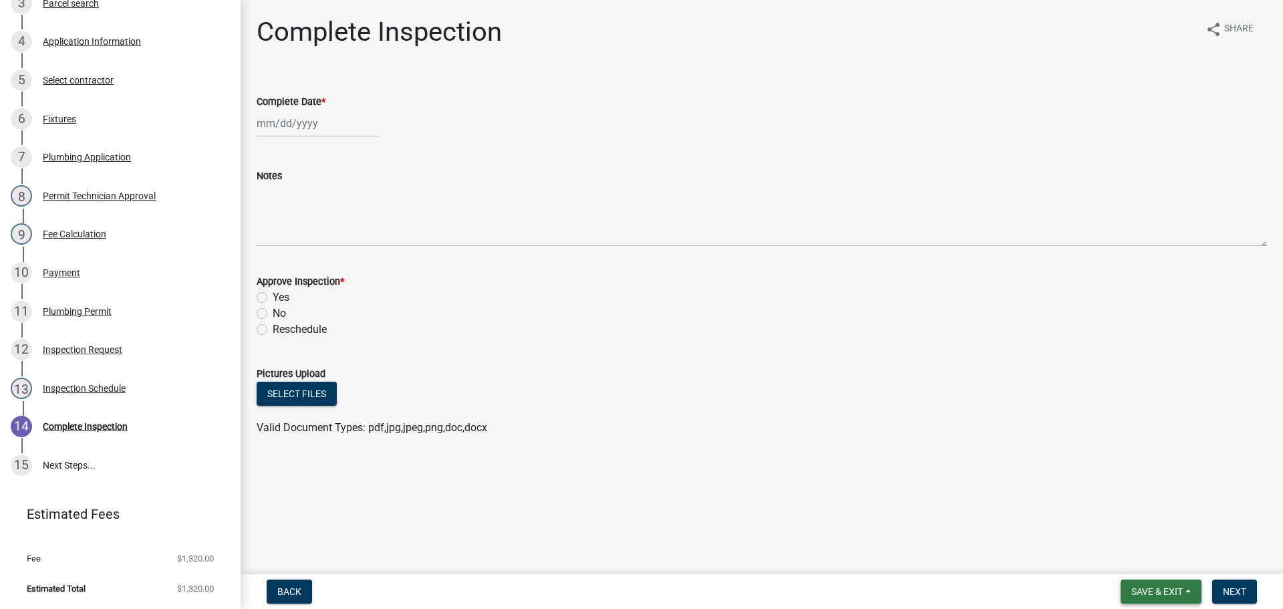
click at [1137, 585] on button "Save & Exit" at bounding box center [1160, 591] width 81 height 24
click at [1137, 559] on button "Save & Exit" at bounding box center [1147, 556] width 107 height 32
